Goal: Transaction & Acquisition: Purchase product/service

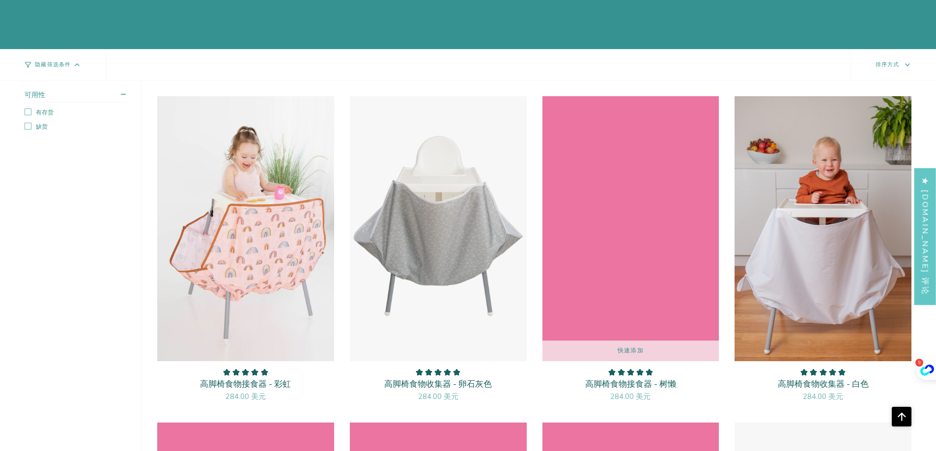
scroll to position [1081, 0]
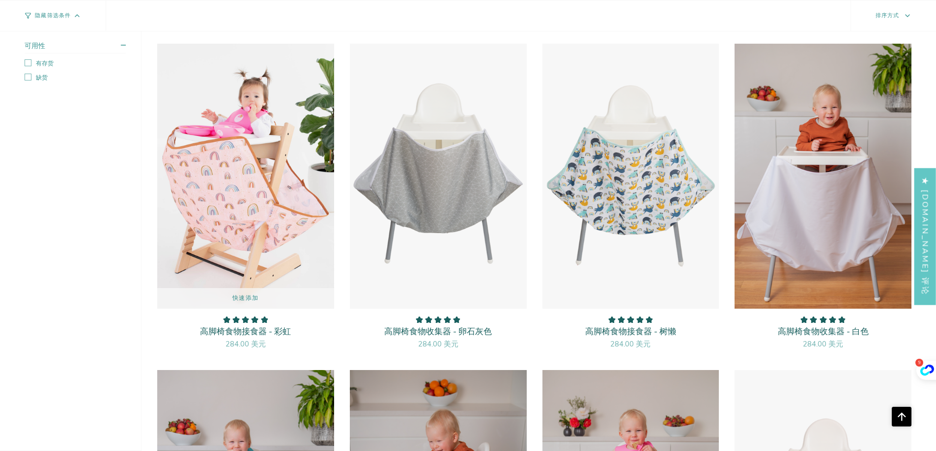
click at [236, 135] on img "高脚椅食物接食器 - 彩虹" at bounding box center [246, 176] width 178 height 266
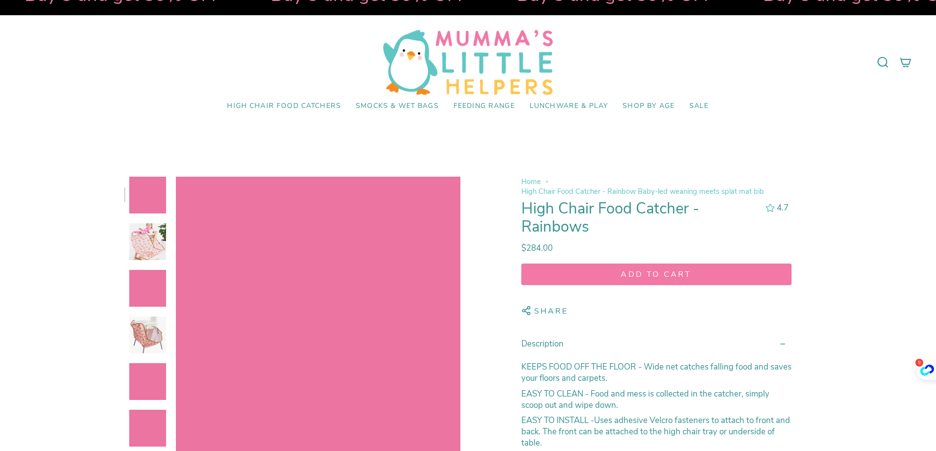
scroll to position [49, 0]
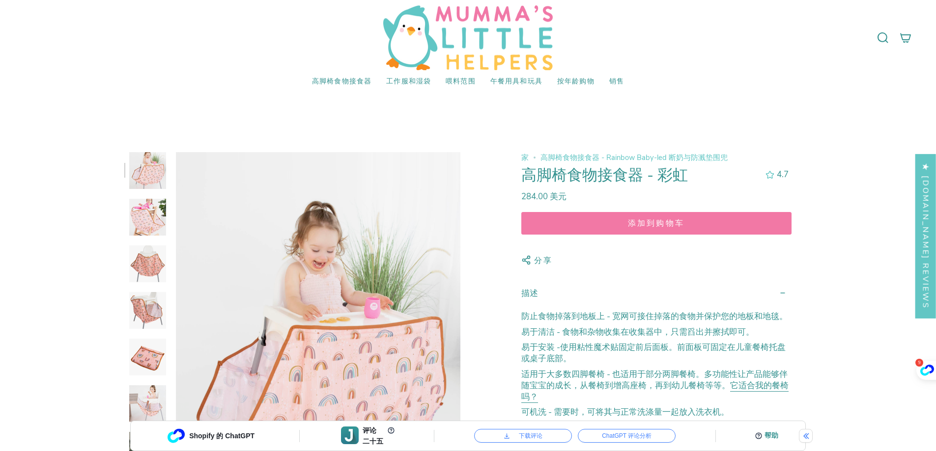
select select "pictures-first"
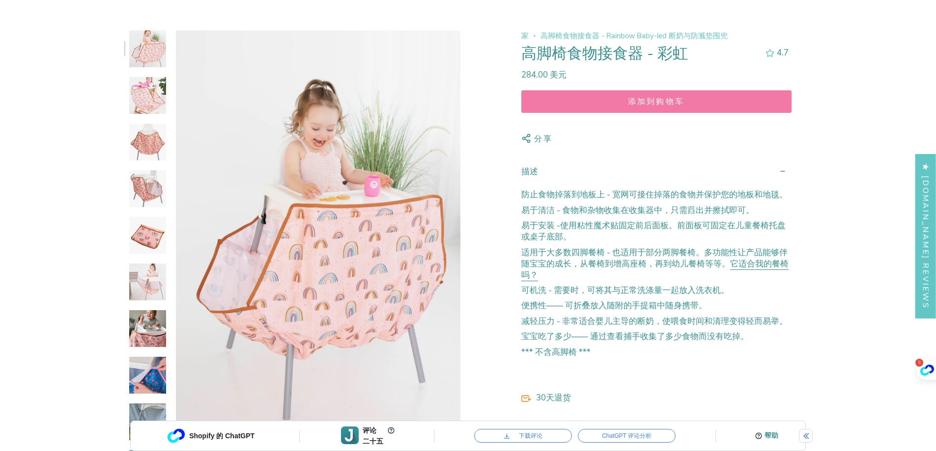
scroll to position [196, 0]
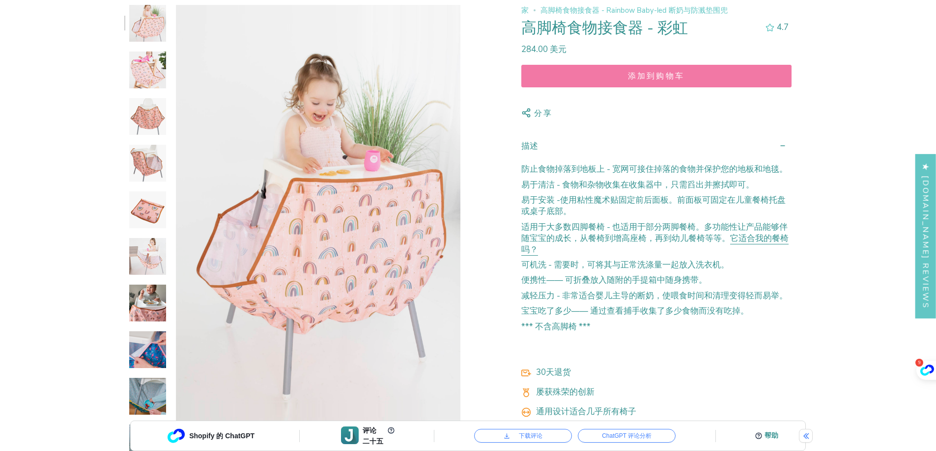
drag, startPoint x: 387, startPoint y: 254, endPoint x: 473, endPoint y: 279, distance: 89.1
click at [473, 279] on div "家" at bounding box center [468, 348] width 688 height 686
drag, startPoint x: 295, startPoint y: 240, endPoint x: 37, endPoint y: 254, distance: 258.3
click at [37, 254] on div "家" at bounding box center [468, 343] width 887 height 676
click at [22, 221] on div at bounding box center [468, 328] width 936 height 735
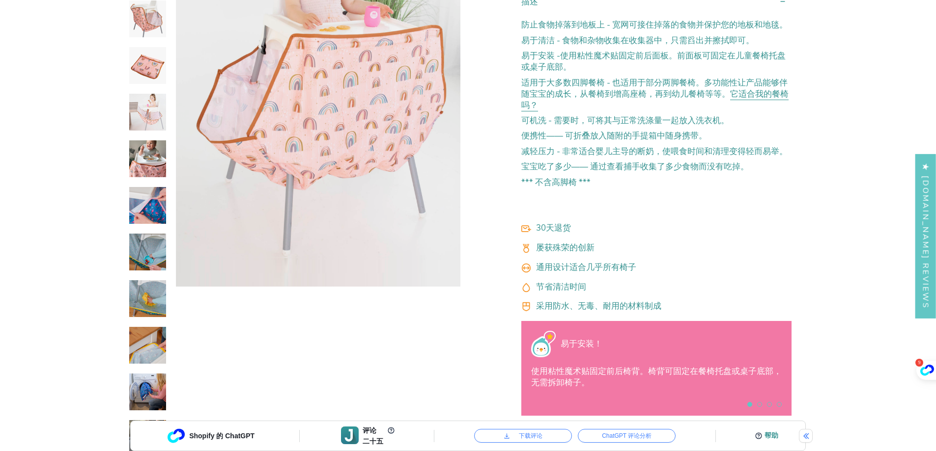
scroll to position [344, 0]
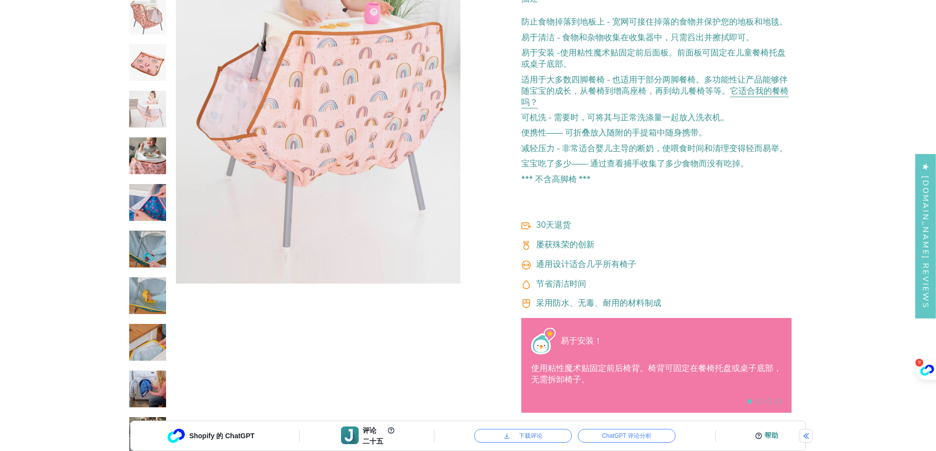
click at [19, 185] on div at bounding box center [468, 180] width 936 height 735
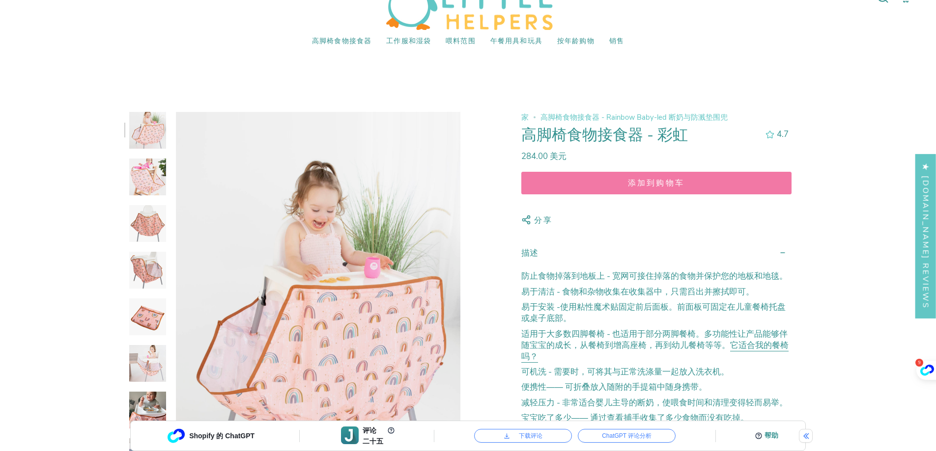
scroll to position [0, 0]
